Goal: Information Seeking & Learning: Find contact information

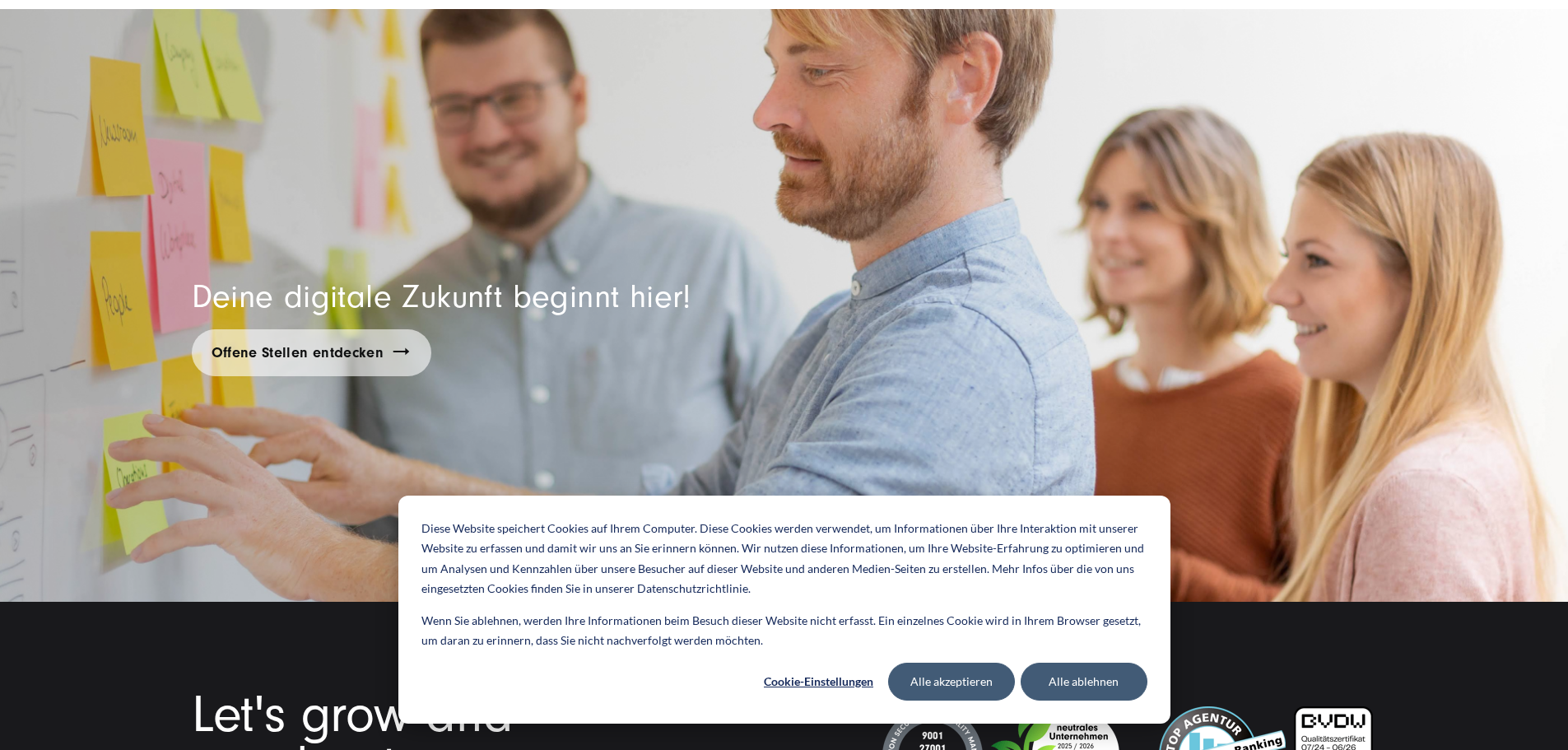
scroll to position [13253, 0]
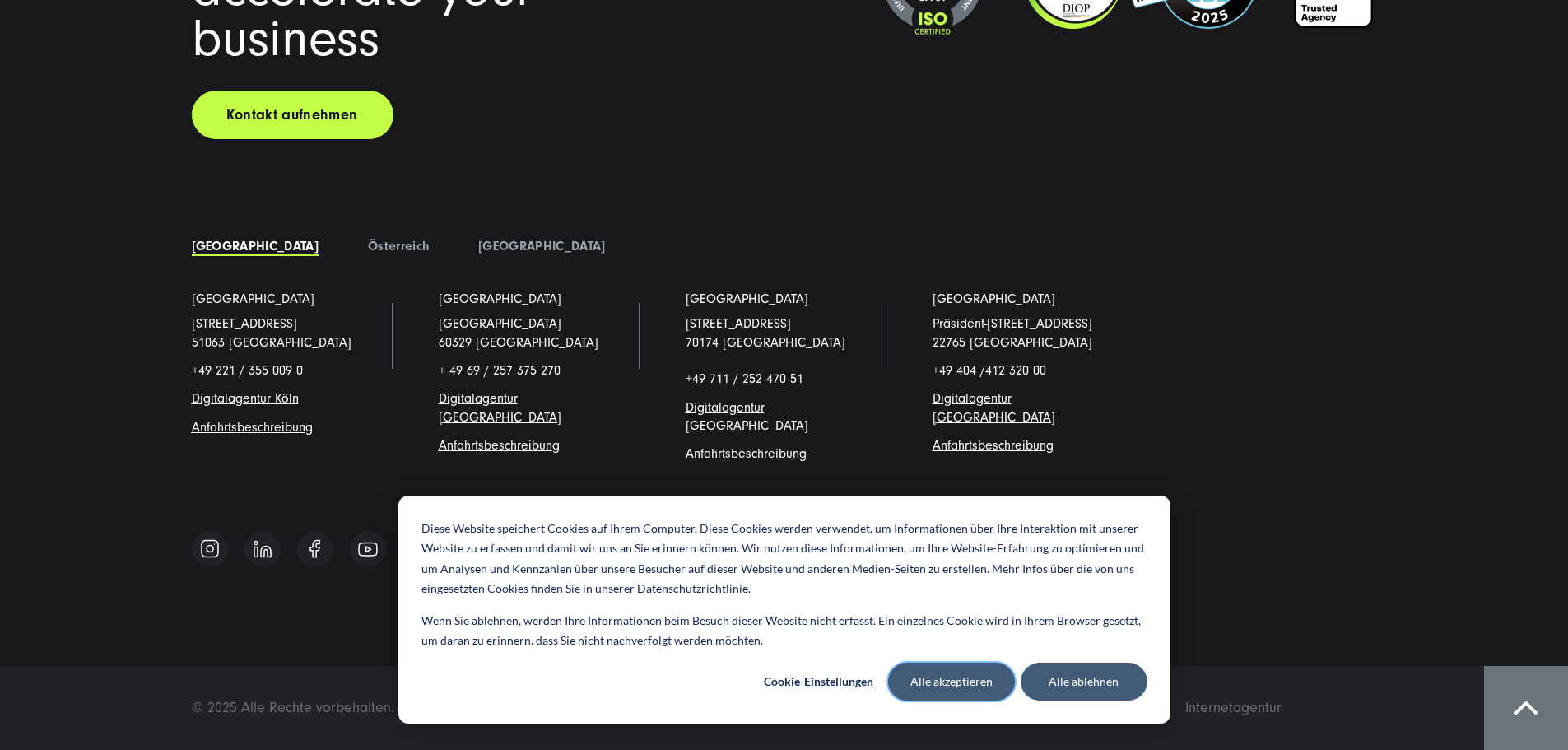
click at [923, 682] on button "Alle akzeptieren" at bounding box center [952, 682] width 127 height 38
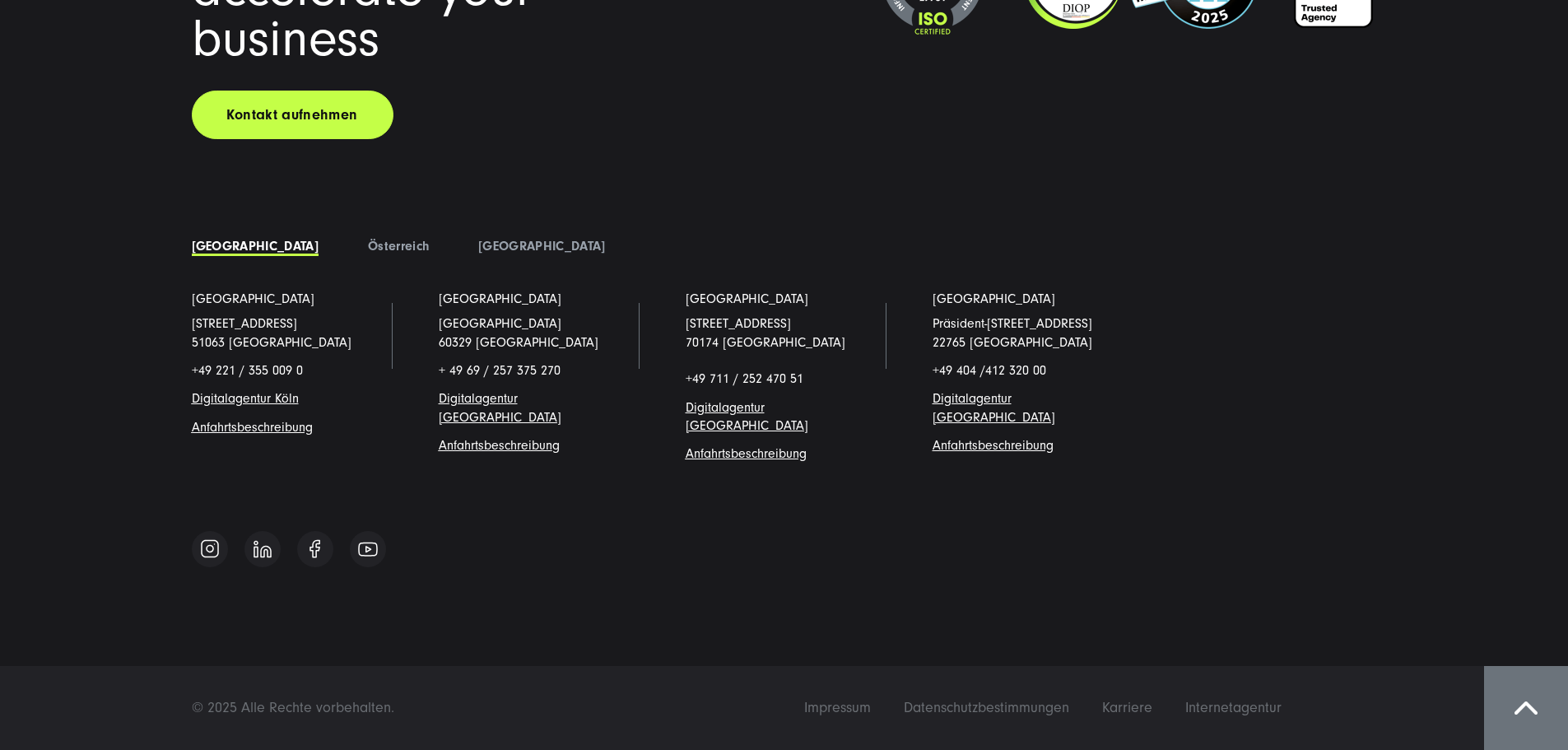
scroll to position [14605, 0]
click at [285, 406] on link "Digitalagentur Köl" at bounding box center [242, 398] width 100 height 15
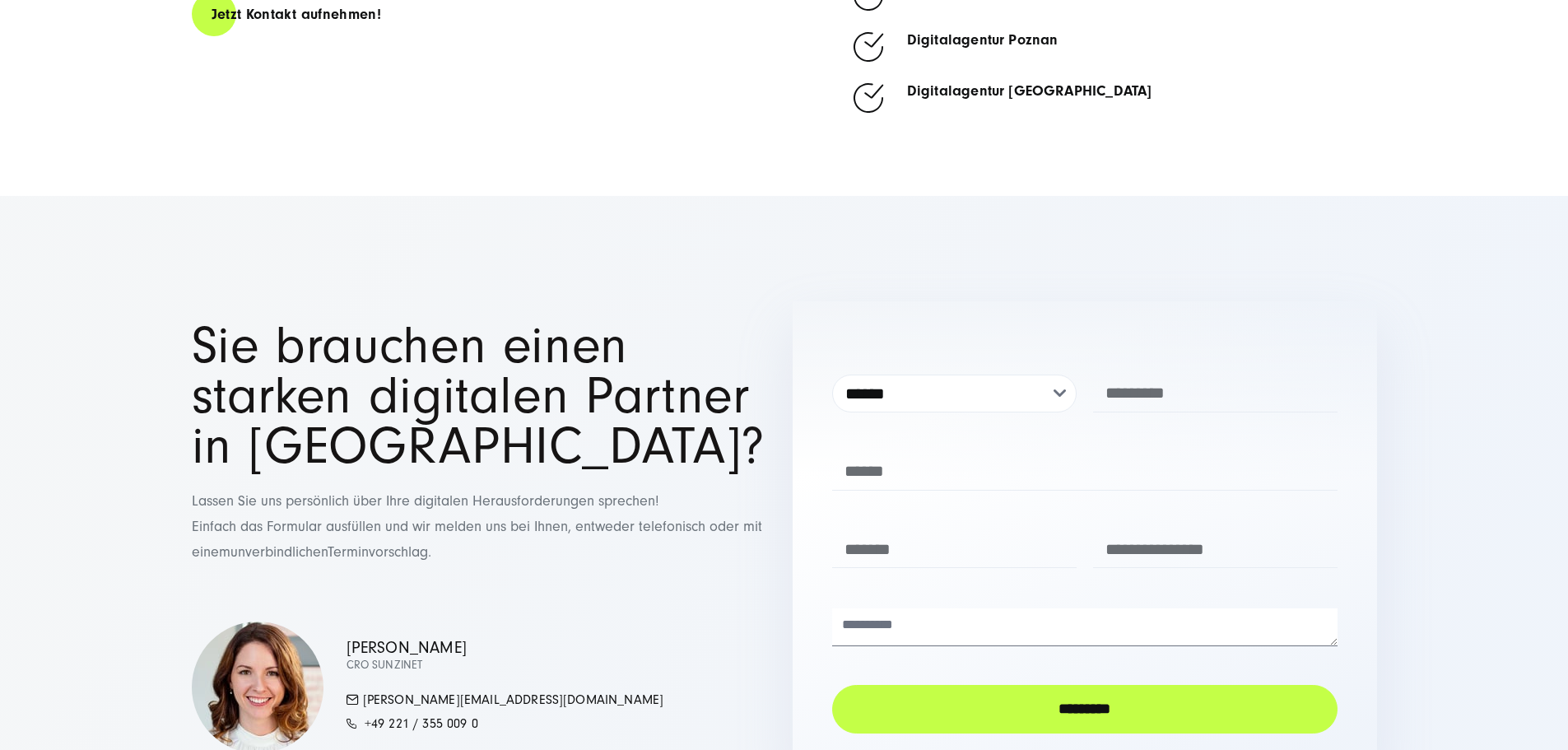
scroll to position [9421, 0]
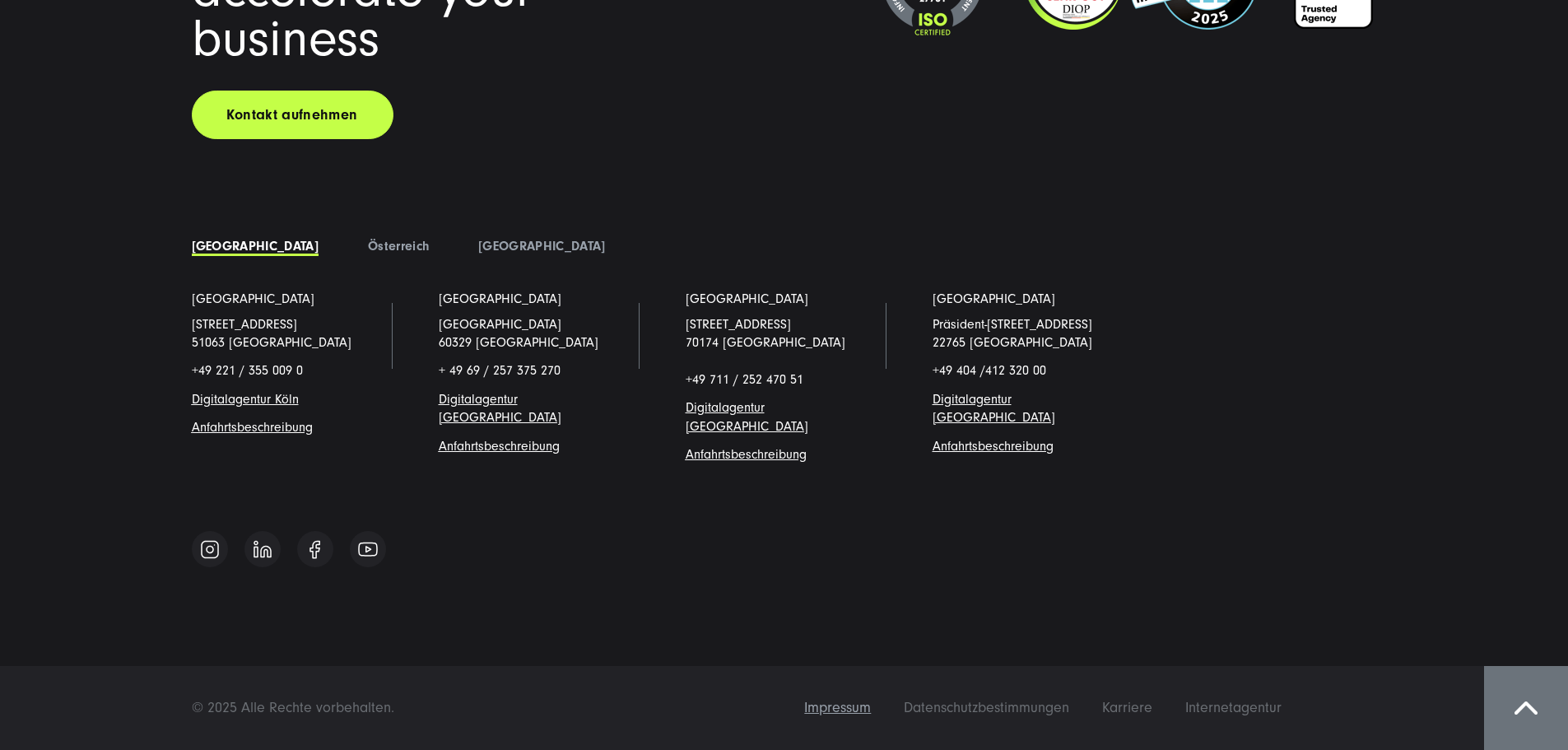
click at [871, 708] on span "Impressum" at bounding box center [838, 708] width 66 height 18
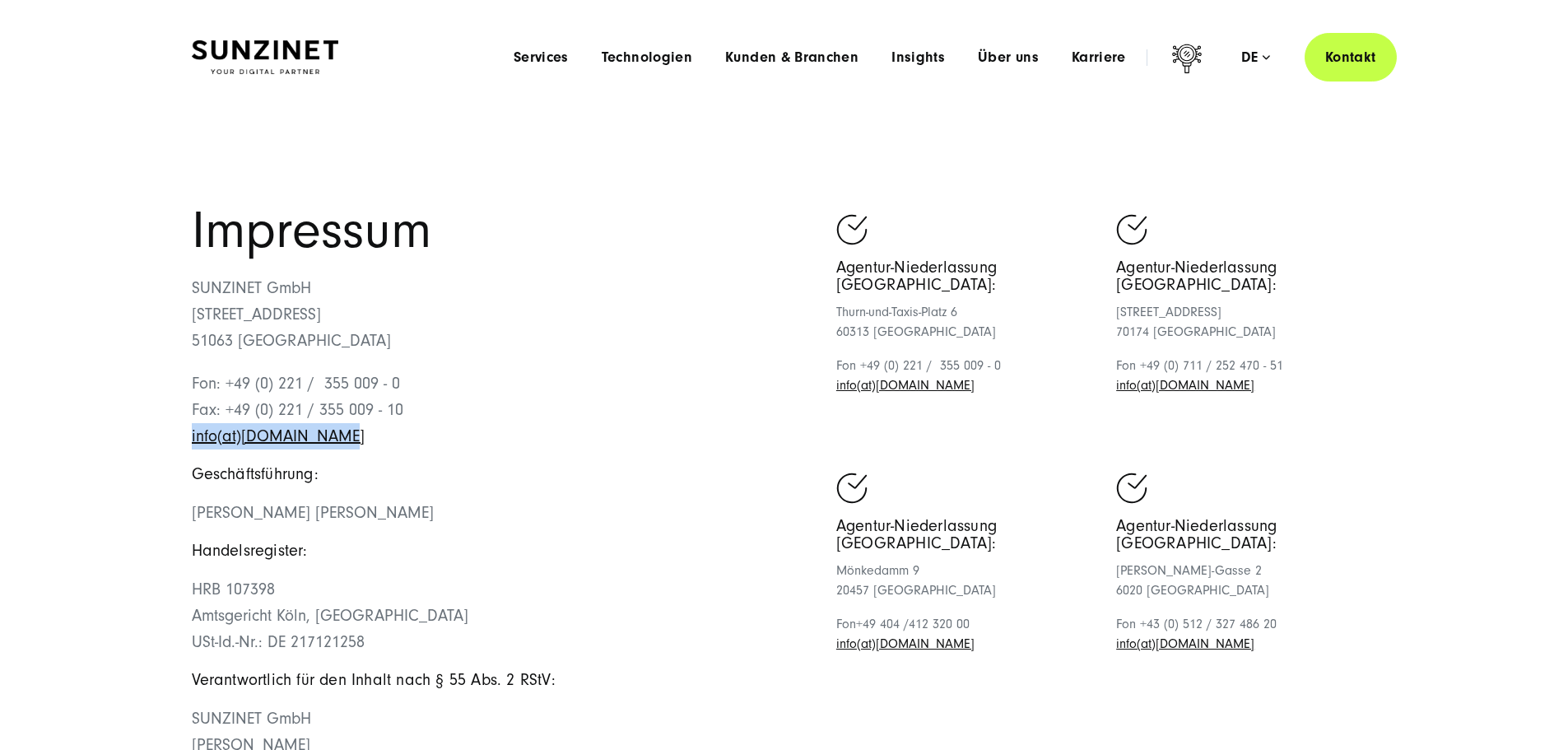
drag, startPoint x: 383, startPoint y: 560, endPoint x: 184, endPoint y: 560, distance: 199.0
click at [184, 560] on div "Impressum SUNZINET GmbH Schanzenstraße 23 51063 Köln Fon: +49 (0) 221 / 355 009…" at bounding box center [784, 555] width 1251 height 698
copy link "info(at)sunzinet.com"
drag, startPoint x: 346, startPoint y: 386, endPoint x: 126, endPoint y: 390, distance: 220.0
click at [126, 390] on section "Impressum SUNZINET GmbH Schanzenstraße 23 51063 Köln Fon: +49 (0) 221 / 355 009…" at bounding box center [784, 563] width 1568 height 897
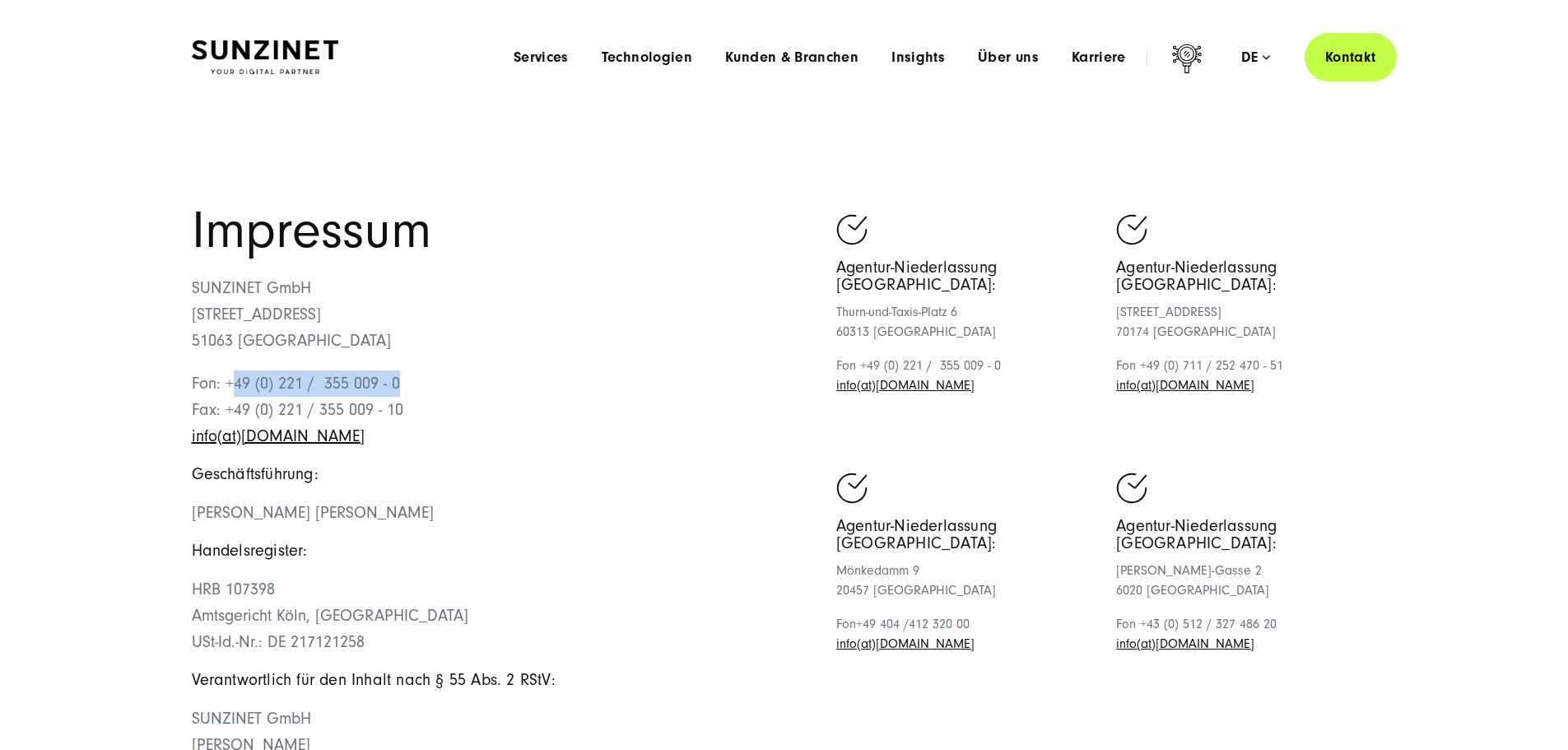
drag, startPoint x: 471, startPoint y: 502, endPoint x: 238, endPoint y: 498, distance: 233.0
click at [238, 450] on p "Fon: +49 (0) 221 / 355 009 - 0 Fax: +49 (0) 221 / 355 009 - 10 info(at)sunzinet…" at bounding box center [489, 410] width 593 height 79
drag, startPoint x: 405, startPoint y: 512, endPoint x: 367, endPoint y: 509, distance: 38.1
click at [405, 450] on p "Fon: +49 (0) 221 / 355 009 - 0 Fax: +49 (0) 221 / 355 009 - 10 info(at)sunzinet…" at bounding box center [489, 410] width 593 height 79
click at [509, 450] on p "Fon: +49 (0) 221 / 355 009 - 0 Fax: +49 (0) 221 / 355 009 - 10 info(at)sunzinet…" at bounding box center [489, 410] width 593 height 79
